Goal: Information Seeking & Learning: Find contact information

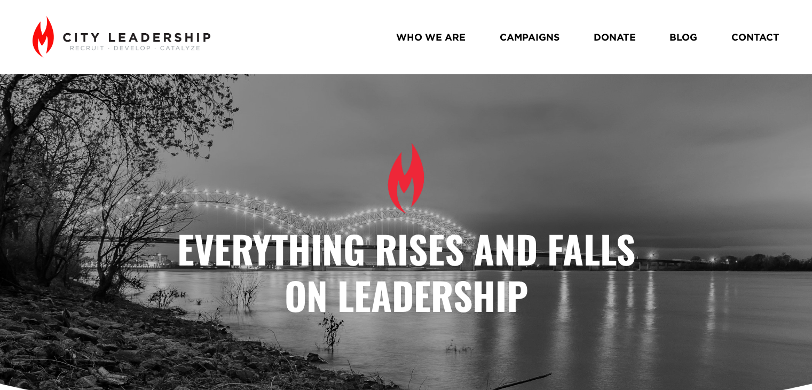
click at [745, 38] on link "CONTACT" at bounding box center [755, 37] width 48 height 19
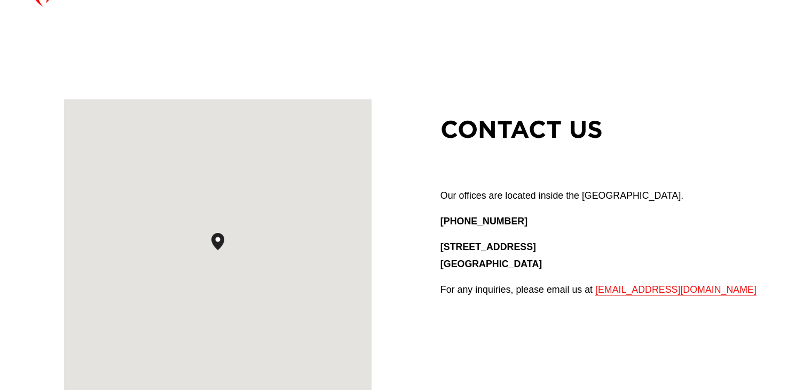
scroll to position [53, 0]
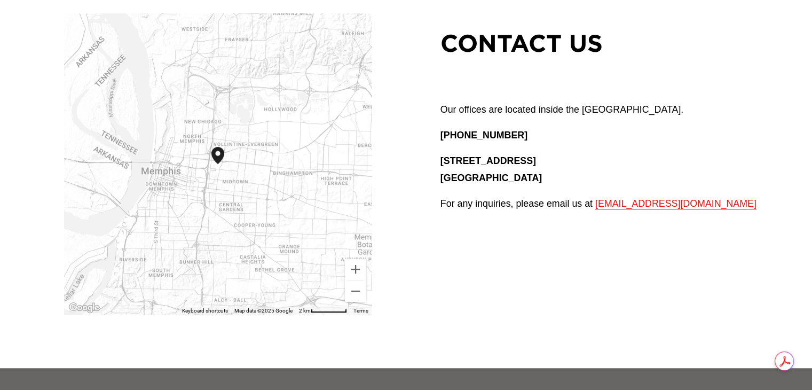
scroll to position [107, 0]
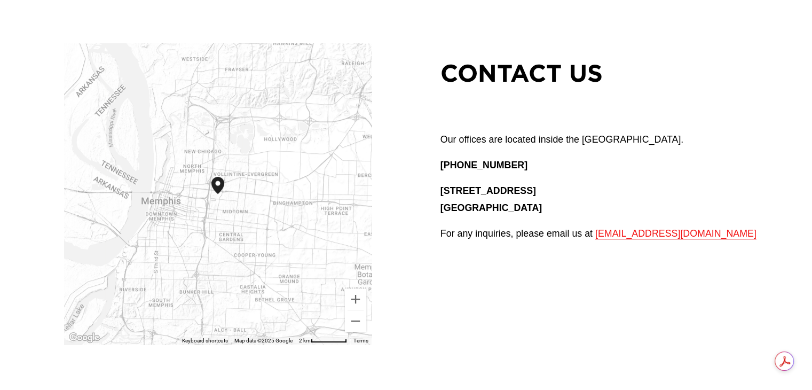
click at [596, 234] on span "contact@cityleadership.org" at bounding box center [675, 233] width 161 height 11
click at [568, 296] on div "CONTACT US Our offices are located inside the Crosstown Concourse. (901) 214-54…" at bounding box center [406, 182] width 812 height 323
drag, startPoint x: 593, startPoint y: 235, endPoint x: 714, endPoint y: 244, distance: 120.4
click at [714, 244] on div "Our offices are located inside the Crosstown Concourse. (901) 214-5474 1350 Con…" at bounding box center [609, 193] width 339 height 125
copy span "contact@cityleadership.org"
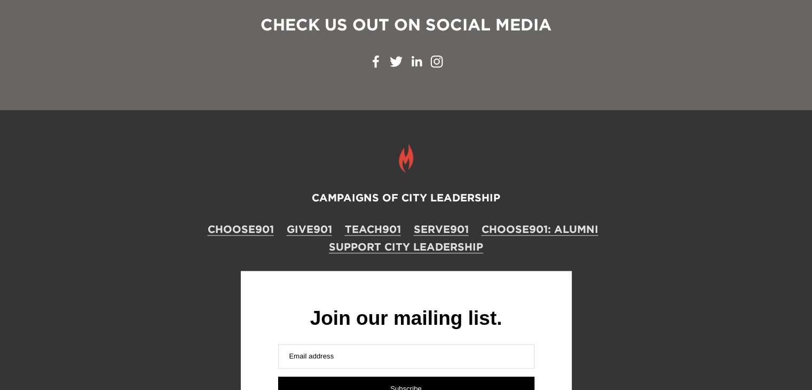
scroll to position [1298, 0]
